Goal: Navigation & Orientation: Understand site structure

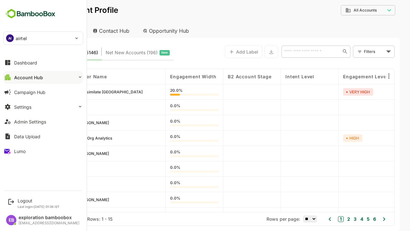
click at [43, 77] on button "Account Hub" at bounding box center [43, 77] width 80 height 13
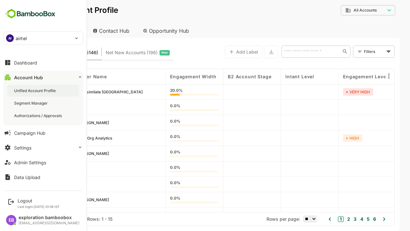
click at [36, 90] on div "Unified Account Profile" at bounding box center [35, 90] width 43 height 5
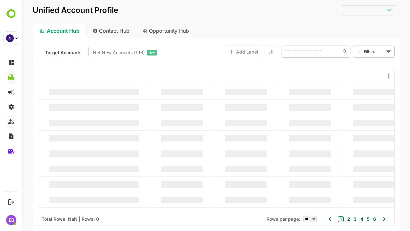
type input "**********"
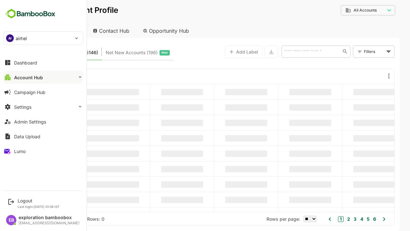
click at [43, 77] on button "Account Hub" at bounding box center [43, 77] width 80 height 13
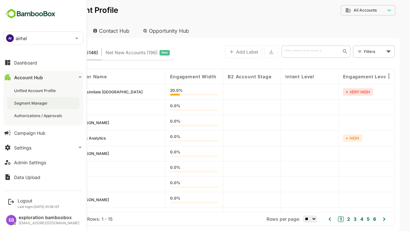
click at [31, 103] on div "Segment Manager" at bounding box center [31, 102] width 35 height 5
click at [38, 115] on div "Authorizations / Approvals" at bounding box center [38, 115] width 49 height 5
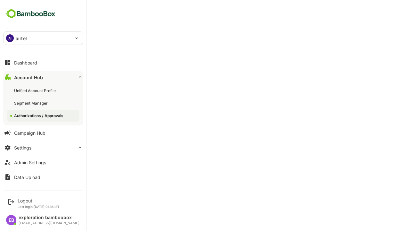
click at [43, 77] on button "Account Hub" at bounding box center [43, 77] width 80 height 13
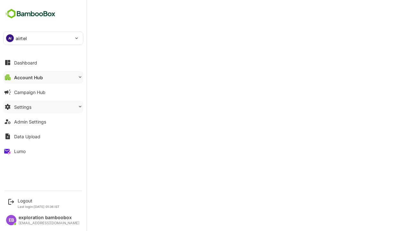
click at [43, 107] on button "Settings" at bounding box center [43, 106] width 80 height 13
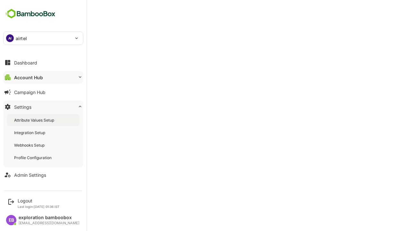
click at [35, 120] on div "Attribute Values Setup" at bounding box center [34, 119] width 41 height 5
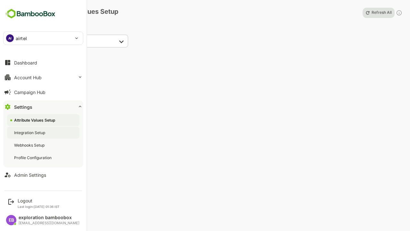
click at [30, 132] on div "Integration Setup" at bounding box center [30, 132] width 32 height 5
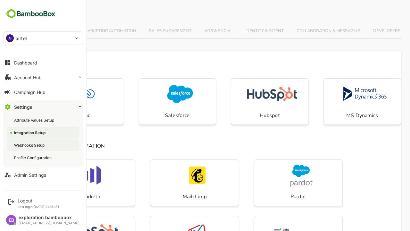
click at [30, 145] on div "Webhooks Setup" at bounding box center [30, 144] width 32 height 5
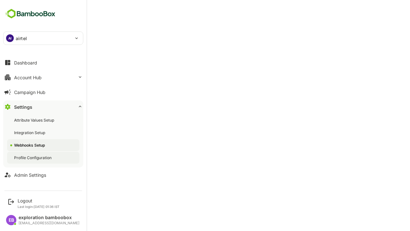
click at [33, 157] on div "Profile Configuration" at bounding box center [33, 157] width 39 height 5
click at [43, 62] on button "Dashboard" at bounding box center [43, 62] width 80 height 13
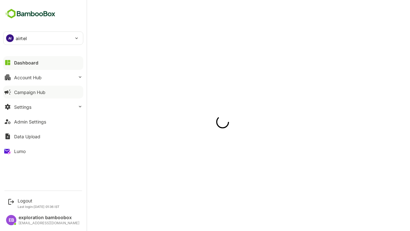
click at [29, 92] on div "Campaign Hub" at bounding box center [29, 91] width 31 height 5
click at [30, 121] on div "Admin Settings" at bounding box center [30, 121] width 32 height 5
